Goal: Use online tool/utility: Utilize a website feature to perform a specific function

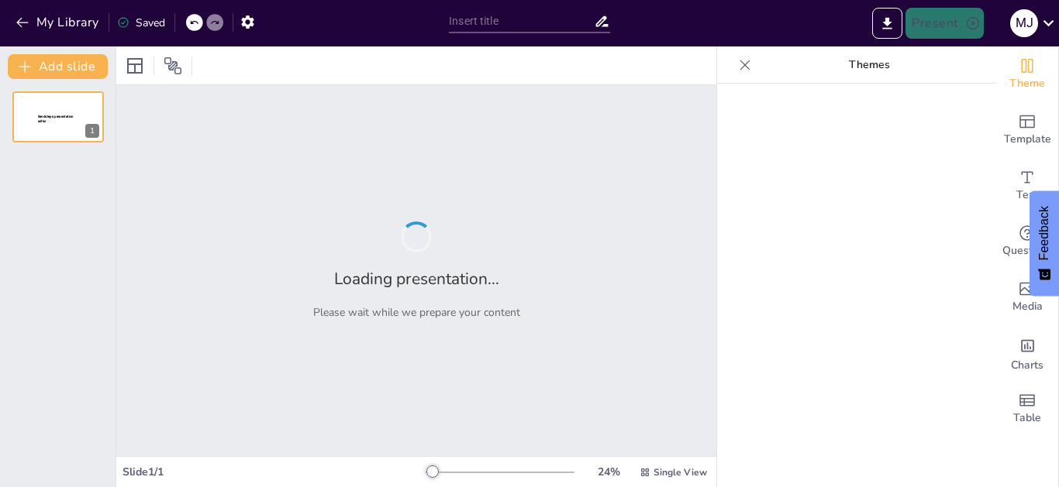
type input "Matrices y Determinantes: ¡Desenredando el Enigma Matemático con Estilo!"
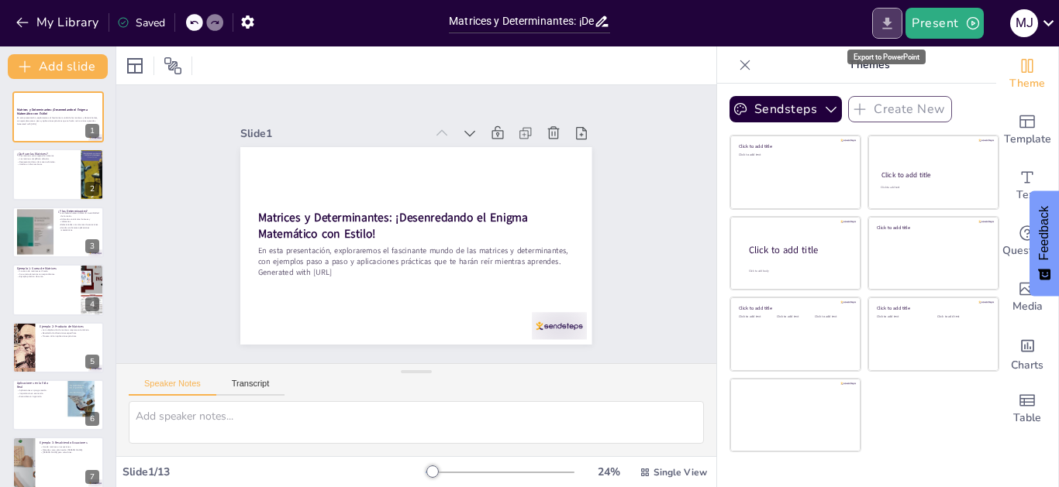
click at [887, 25] on icon "Export to PowerPoint" at bounding box center [887, 23] width 16 height 16
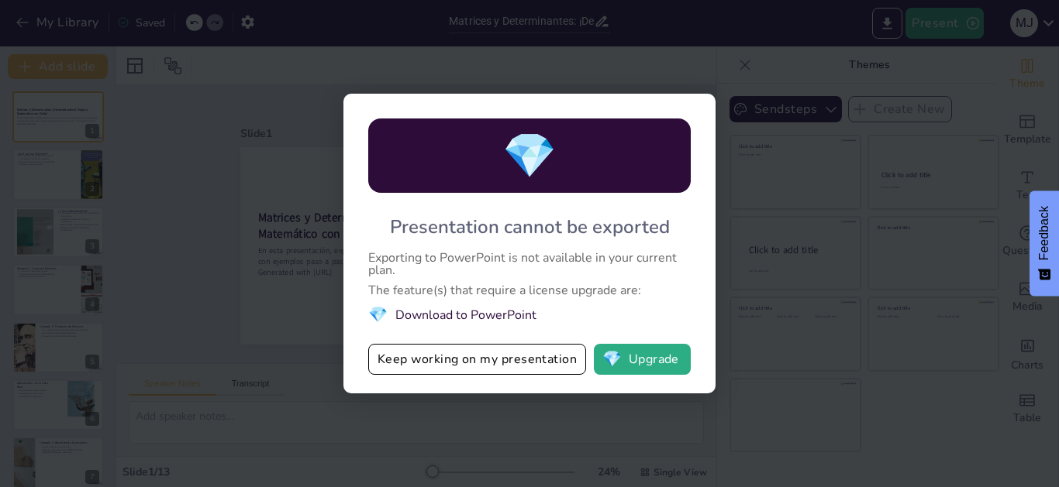
drag, startPoint x: 885, startPoint y: 221, endPoint x: 877, endPoint y: 215, distance: 9.9
click at [885, 220] on div "💎 Presentation cannot be exported Exporting to PowerPoint is not available in y…" at bounding box center [529, 243] width 1059 height 487
click at [746, 112] on div "💎 Presentation cannot be exported Exporting to PowerPoint is not available in y…" at bounding box center [529, 243] width 1059 height 487
click at [236, 216] on div "💎 Presentation cannot be exported Exporting to PowerPoint is not available in y…" at bounding box center [529, 243] width 1059 height 487
click at [232, 184] on div "💎 Presentation cannot be exported Exporting to PowerPoint is not available in y…" at bounding box center [529, 243] width 1059 height 487
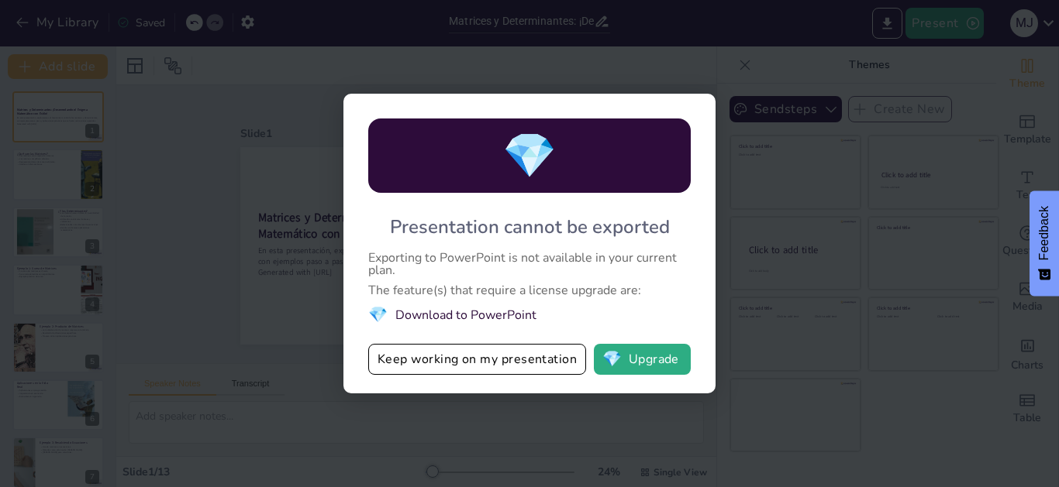
drag, startPoint x: 989, startPoint y: 133, endPoint x: 906, endPoint y: 384, distance: 264.4
click at [929, 225] on div "💎 Presentation cannot be exported Exporting to PowerPoint is not available in y…" at bounding box center [529, 243] width 1059 height 487
drag, startPoint x: 958, startPoint y: 386, endPoint x: 890, endPoint y: 298, distance: 110.5
click at [950, 365] on div "💎 Presentation cannot be exported Exporting to PowerPoint is not available in y…" at bounding box center [529, 243] width 1059 height 487
click at [837, 195] on div "💎 Presentation cannot be exported Exporting to PowerPoint is not available in y…" at bounding box center [529, 243] width 1059 height 487
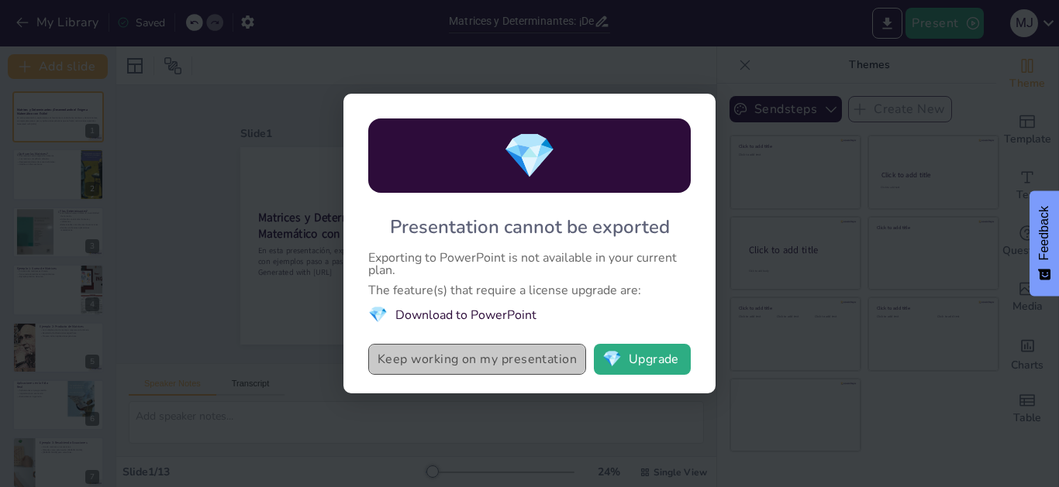
click at [543, 362] on button "Keep working on my presentation" at bounding box center [477, 359] width 218 height 31
